Goal: Browse casually: Explore the website without a specific task or goal

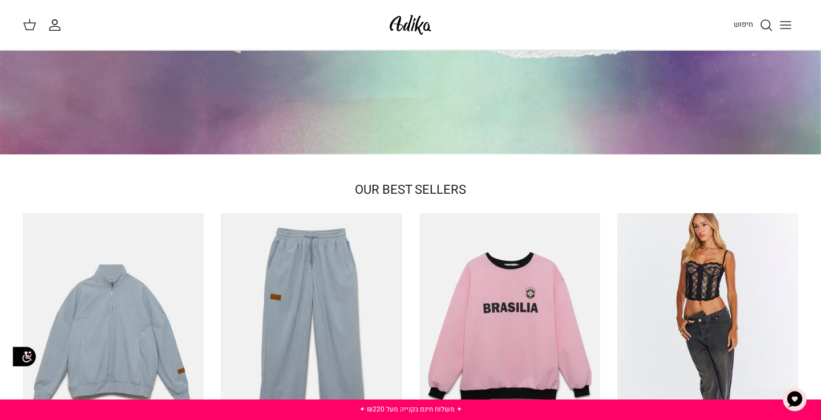
scroll to position [59, 0]
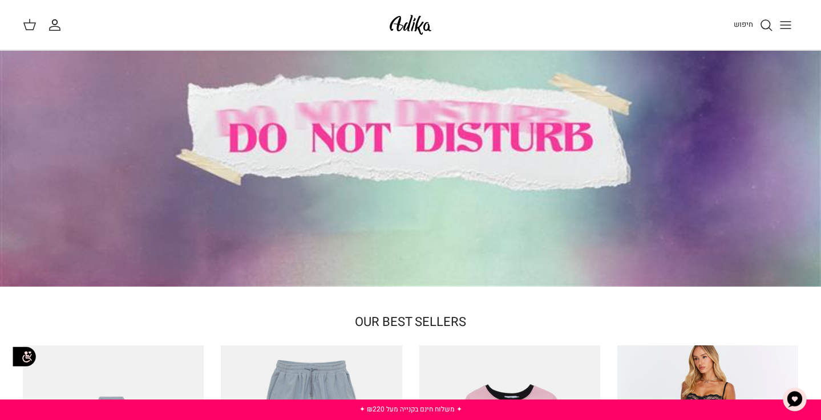
click at [470, 116] on div at bounding box center [410, 138] width 821 height 295
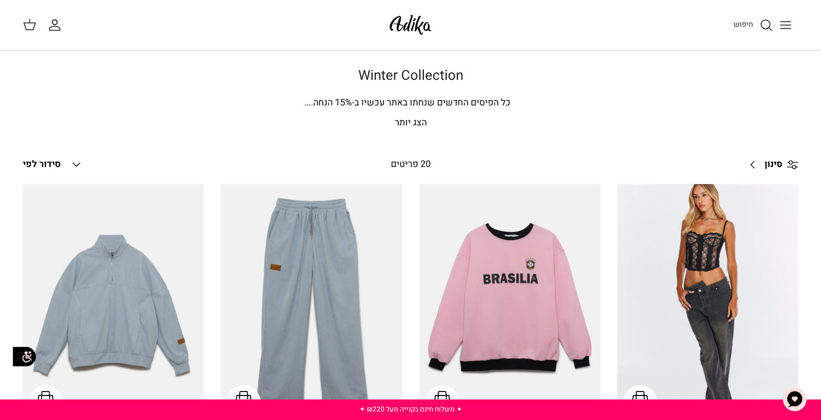
click at [777, 22] on button "Toggle menu" at bounding box center [785, 25] width 25 height 25
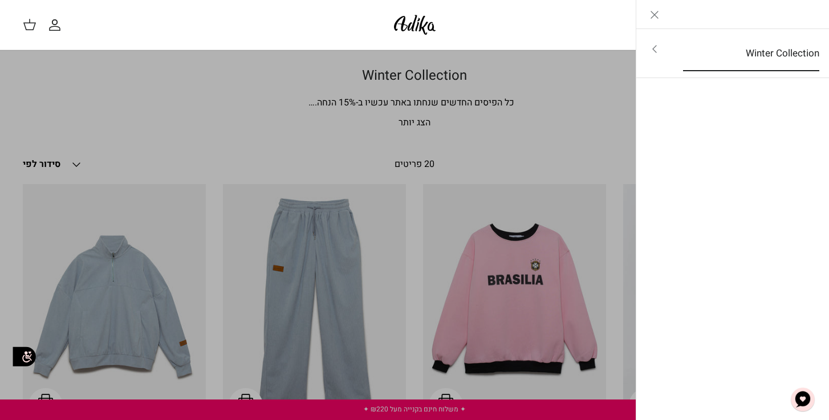
click at [738, 61] on link "Winter Collection" at bounding box center [751, 53] width 157 height 35
click at [819, 12] on link "Left" at bounding box center [811, 14] width 36 height 29
click at [419, 24] on img at bounding box center [415, 24] width 48 height 27
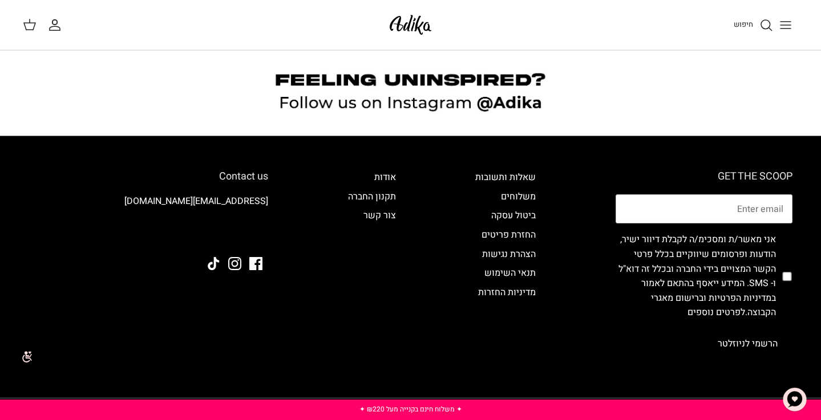
scroll to position [1066, 0]
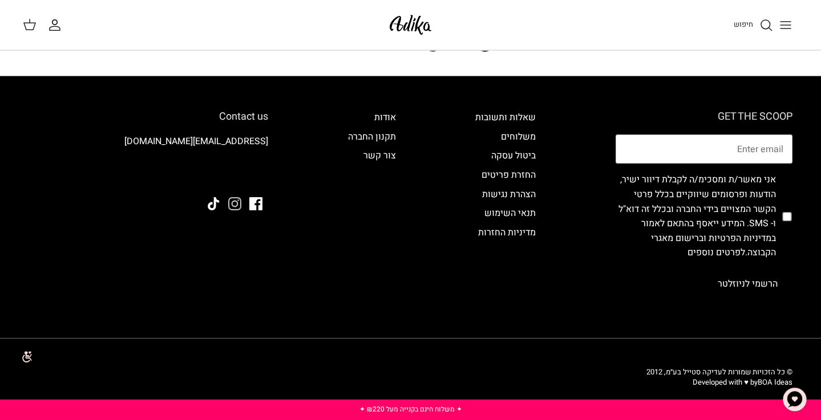
click at [241, 204] on icon "Instagram" at bounding box center [234, 203] width 13 height 13
